Goal: Submit feedback/report problem

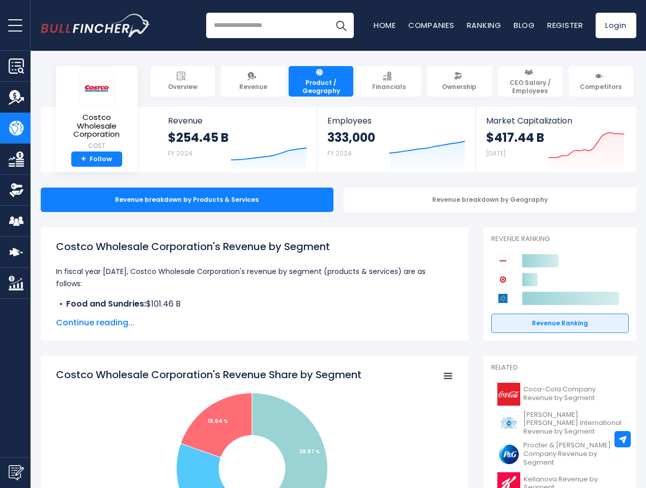
click at [15, 25] on span "open menu" at bounding box center [15, 25] width 14 height 1
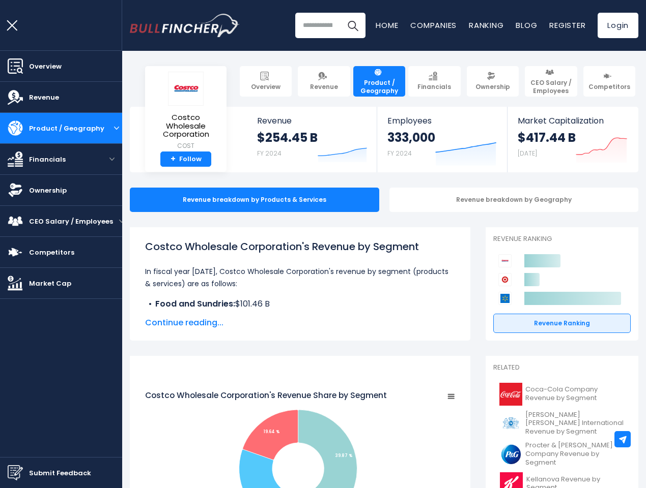
click at [15, 473] on img "Submit Feedback" at bounding box center [15, 472] width 15 height 15
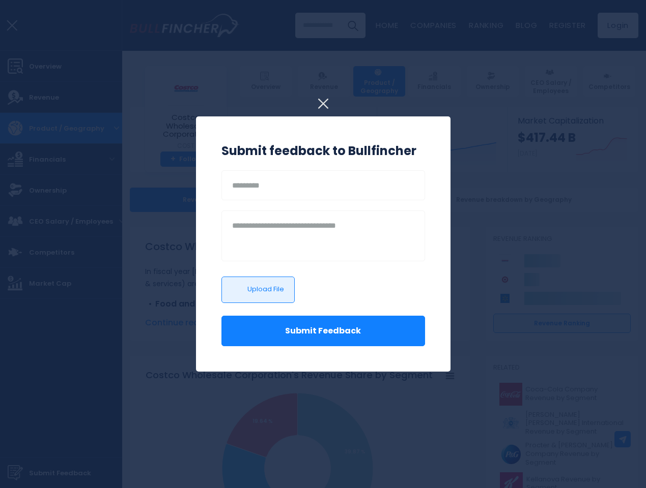
click at [622, 440] on div at bounding box center [323, 244] width 646 height 488
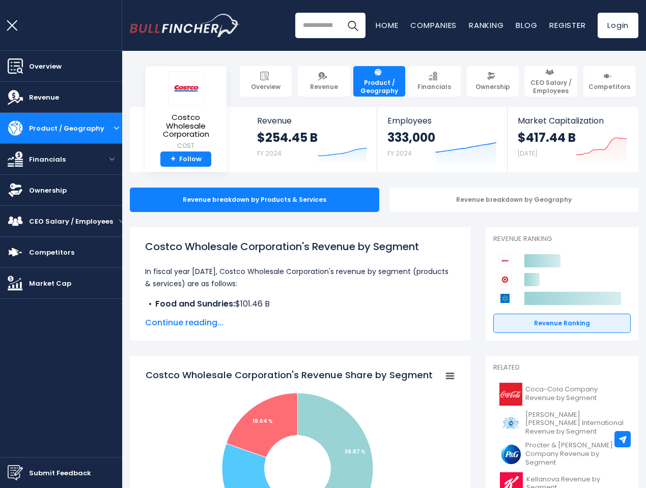
click at [261, 149] on h3 "Submit feedback to Bullfincher" at bounding box center [322, 151] width 203 height 18
click at [419, 149] on div "333,000 FY 2024" at bounding box center [411, 146] width 48 height 33
click at [578, 149] on icon "Created with Highcharts 12.1.2" at bounding box center [600, 148] width 51 height 43
click at [482, 200] on div "Revenue breakdown by Geography" at bounding box center [513, 200] width 249 height 24
click at [247, 323] on span "Continue reading..." at bounding box center [300, 323] width 310 height 12
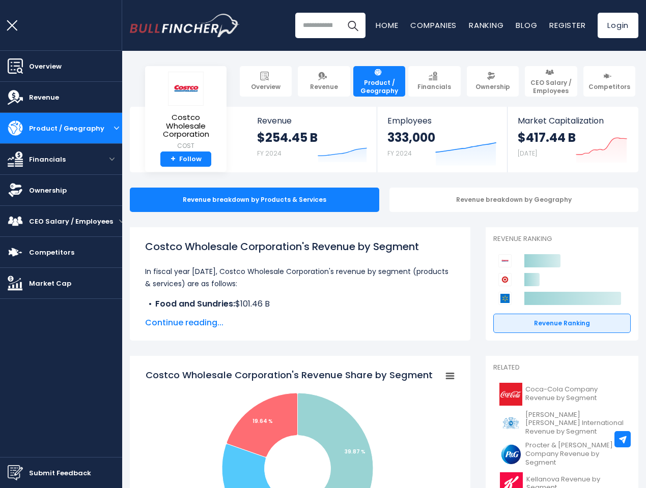
click at [247, 428] on icon "Costco Wholesale Corporation's Revenue Share by Segment" at bounding box center [261, 425] width 71 height 64
click at [440, 376] on rect "Costco Wholesale Corporation's Revenue Share by Segment" at bounding box center [300, 469] width 310 height 203
